Goal: Information Seeking & Learning: Learn about a topic

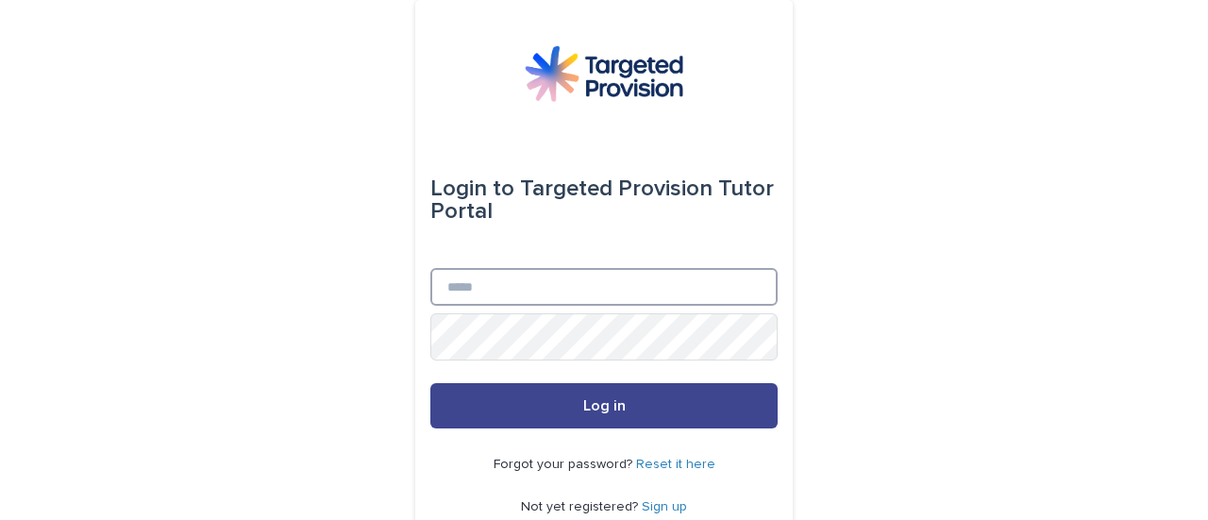
type input "**********"
click at [633, 418] on button "Log in" at bounding box center [603, 405] width 347 height 45
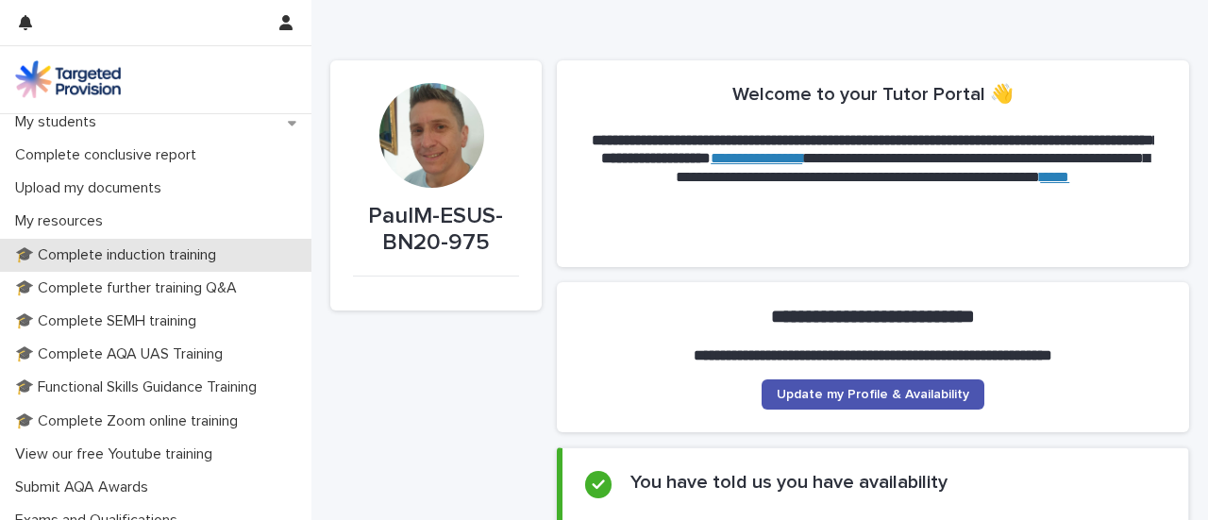
scroll to position [376, 0]
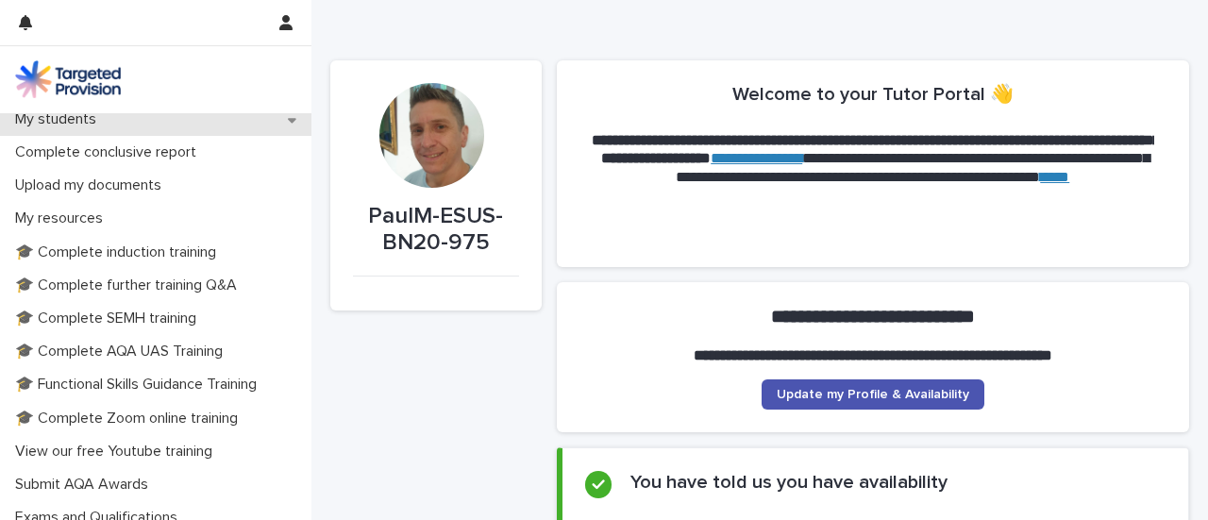
click at [217, 136] on div "My students" at bounding box center [155, 119] width 311 height 33
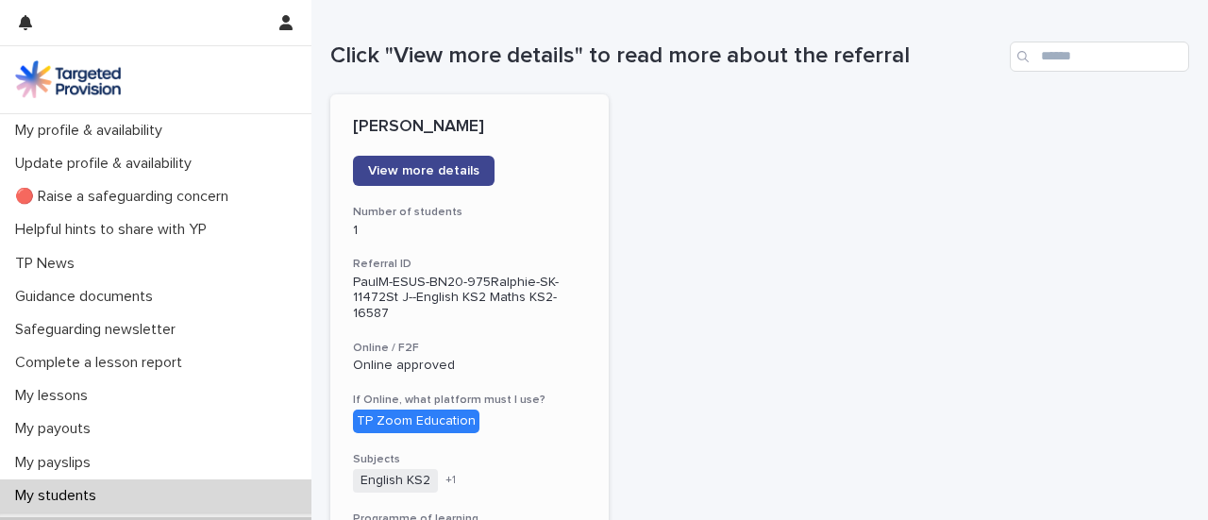
scroll to position [187, 0]
click at [479, 177] on span "View more details" at bounding box center [423, 170] width 111 height 13
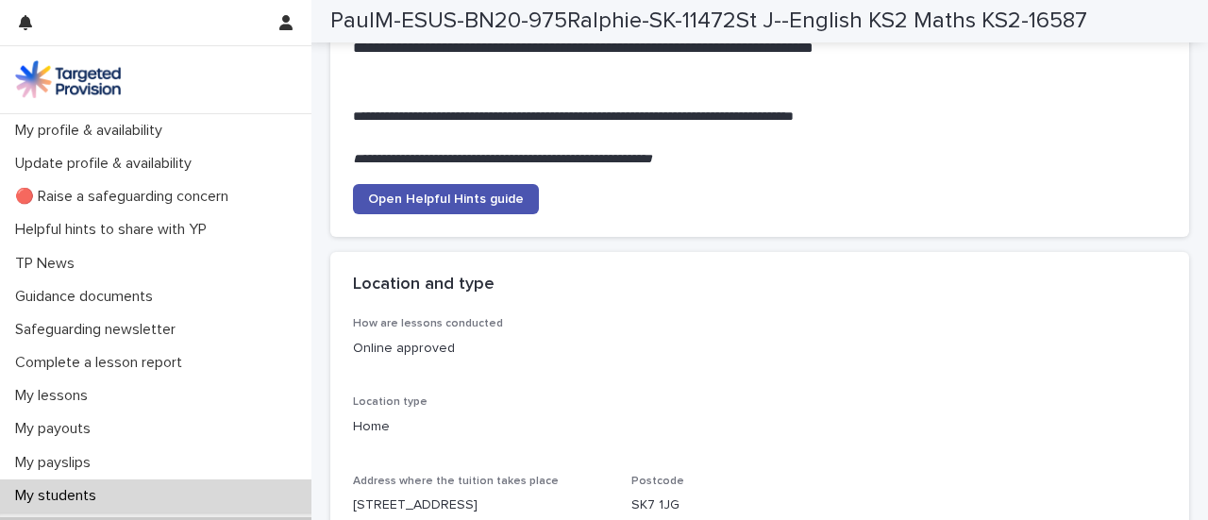
scroll to position [2547, 0]
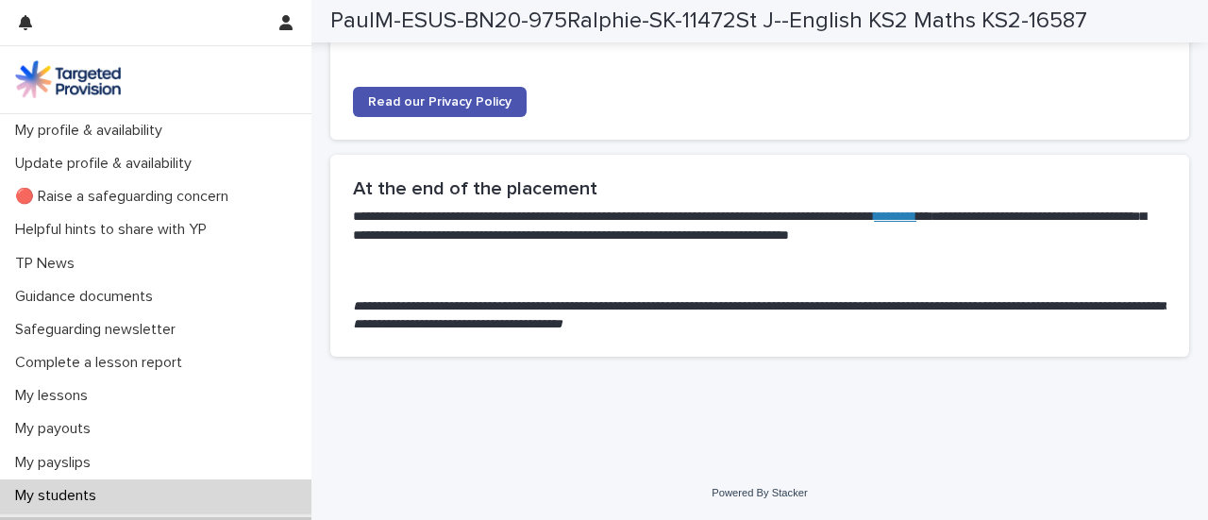
scroll to position [5658, 0]
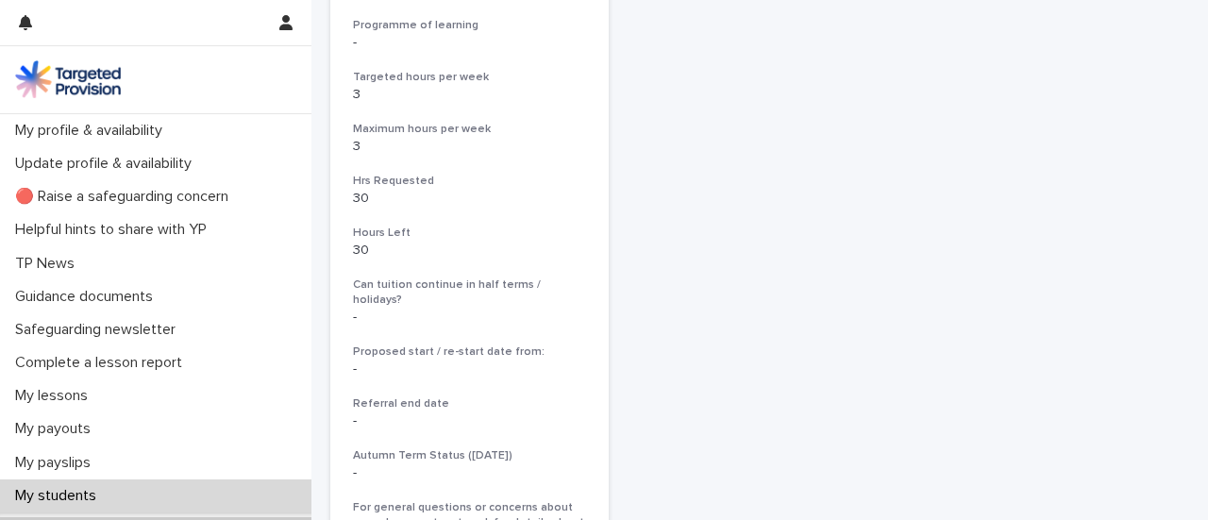
scroll to position [681, 0]
